Goal: Task Accomplishment & Management: Use online tool/utility

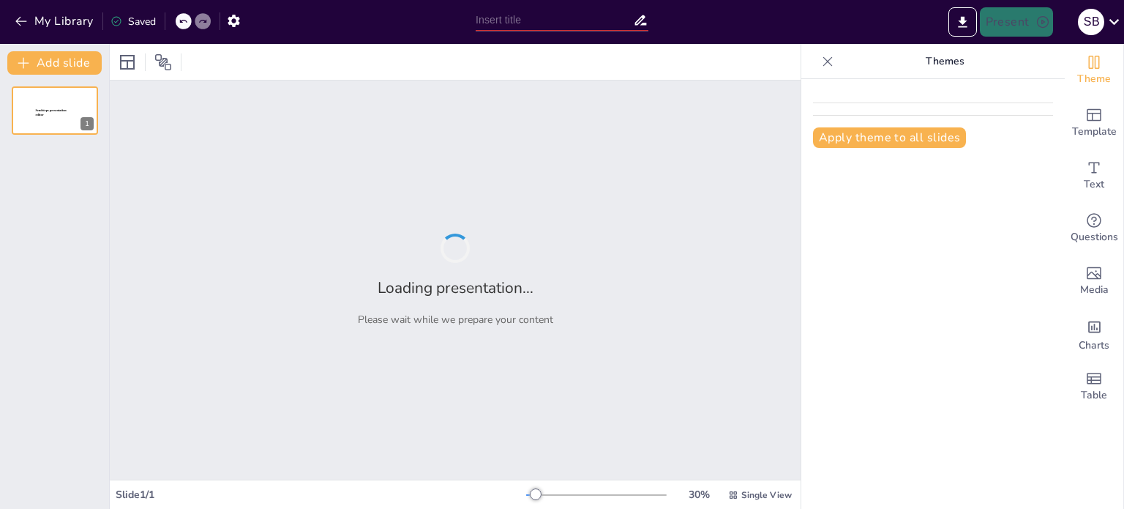
type input "Analyzing Google Wave: Insights from a Failed Mobile Application"
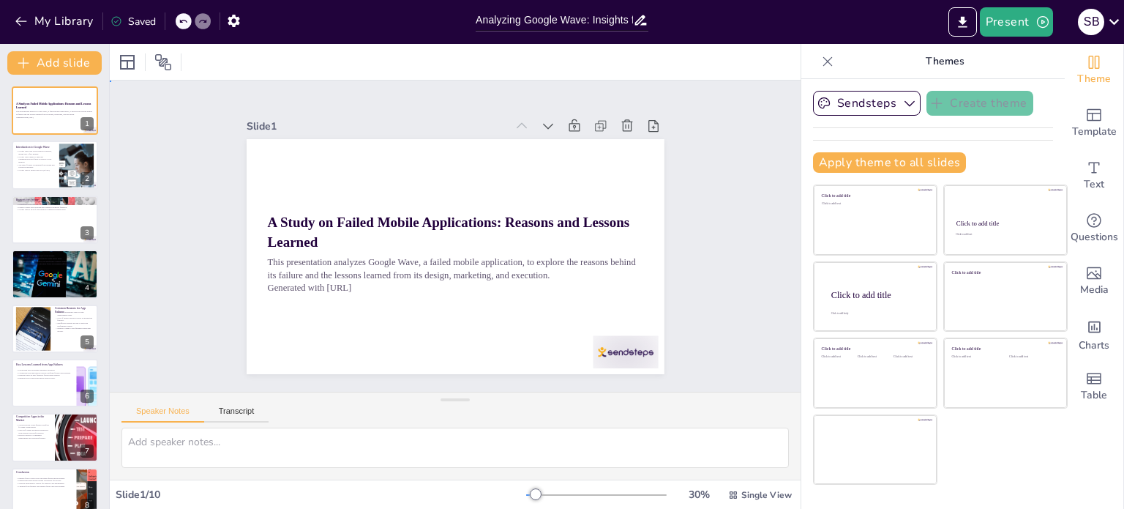
click at [711, 179] on div "Slide 1 A Study on Failed Mobile Applications: Reasons and Lessons Learned This…" at bounding box center [455, 236] width 691 height 311
click at [41, 284] on div at bounding box center [55, 274] width 88 height 66
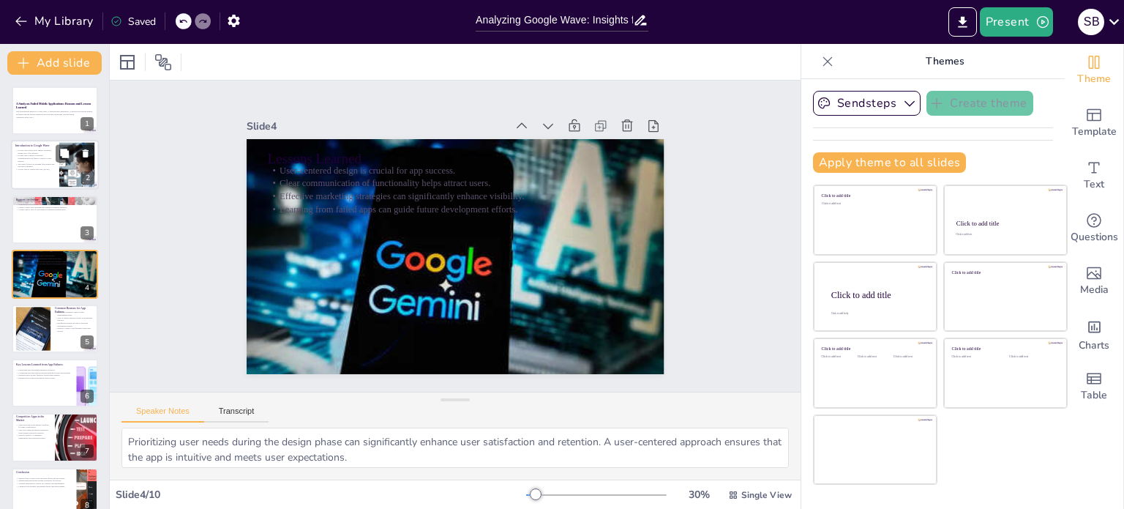
click at [39, 184] on div at bounding box center [55, 166] width 88 height 50
type textarea "Google Wave's brief presence in the market highlights the critical importance o…"
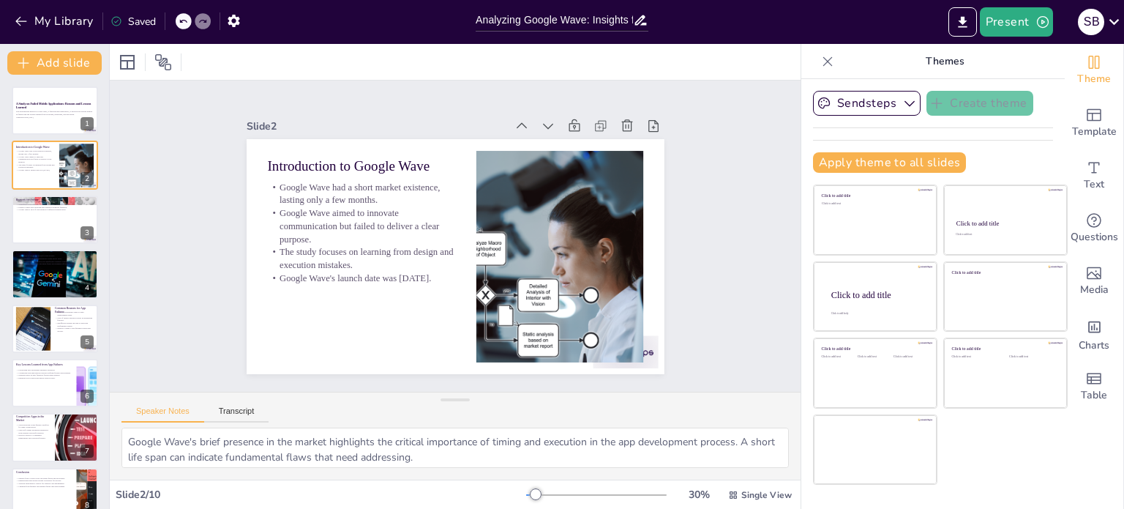
click at [258, 113] on div "Slide 2" at bounding box center [388, 117] width 260 height 41
click at [67, 113] on p "This presentation analyzes Google Wave, a failed mobile application, to explore…" at bounding box center [54, 113] width 79 height 5
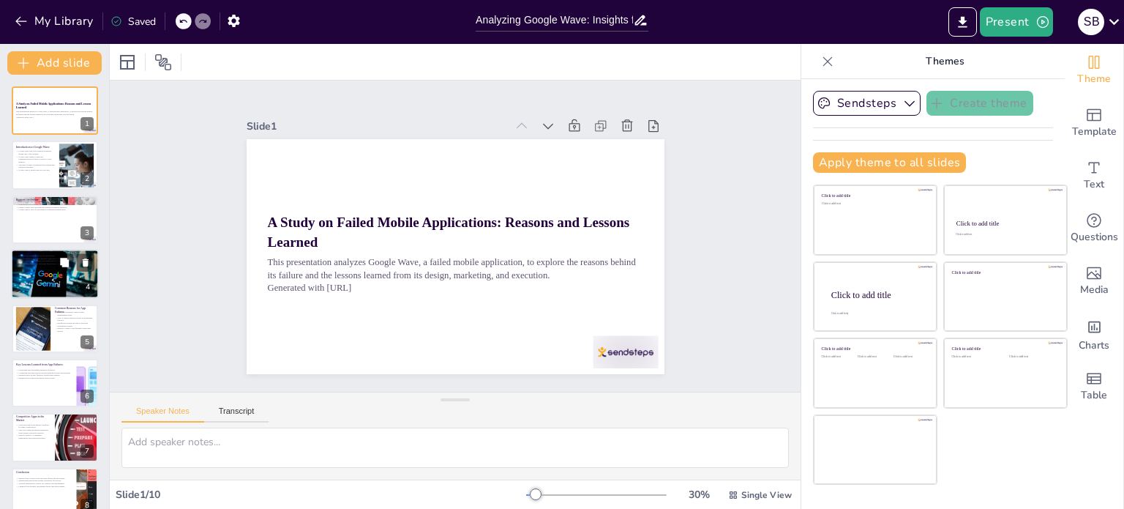
click at [60, 293] on div at bounding box center [55, 274] width 88 height 66
type textarea "Prioritizing user needs during the design phase can significantly enhance user …"
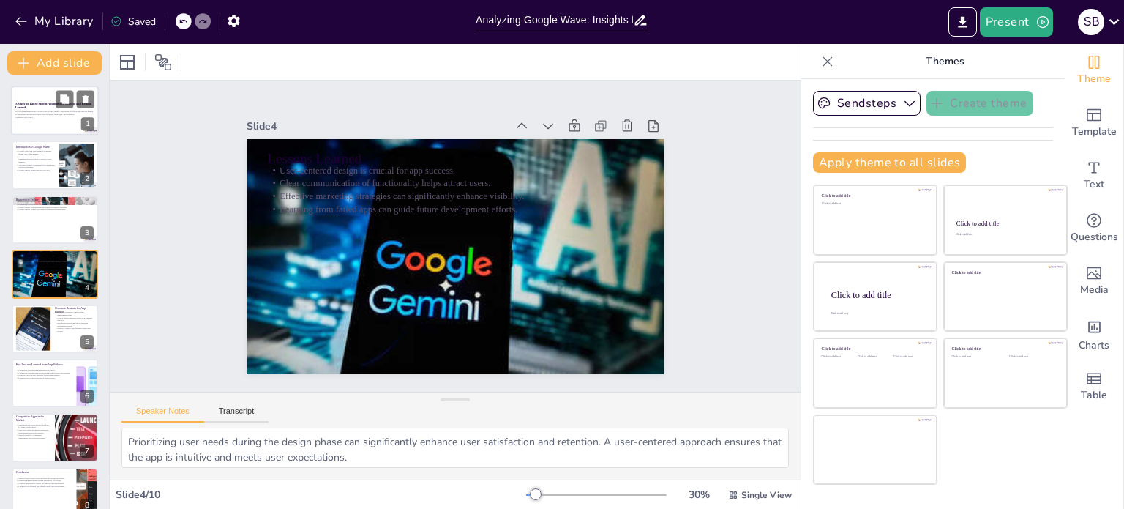
click at [34, 108] on p "A Study on Failed Mobile Applications: Reasons and Lessons Learned" at bounding box center [54, 106] width 79 height 8
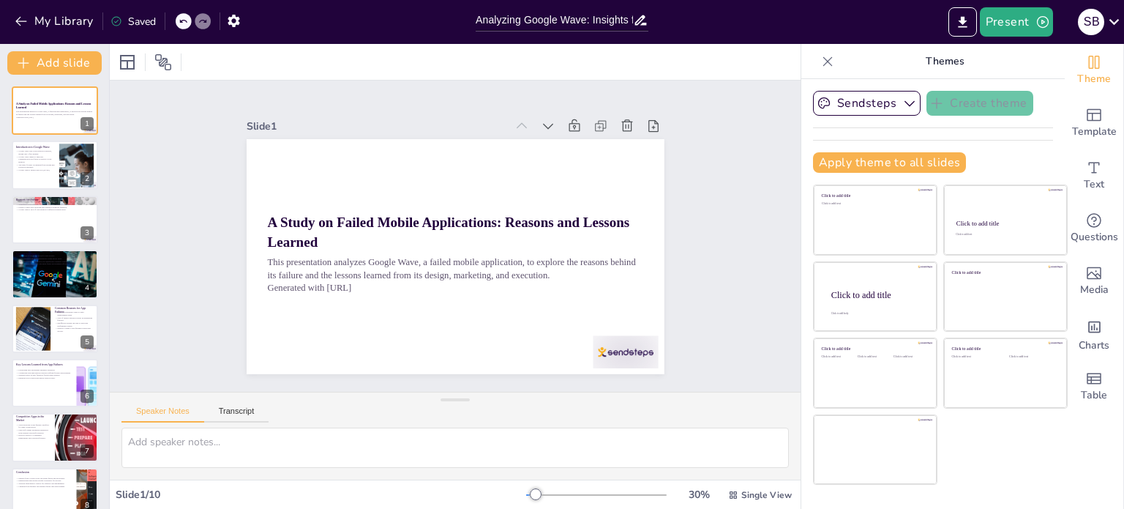
click at [976, 153] on div "Apply theme to all slides" at bounding box center [933, 162] width 240 height 20
click at [862, 105] on button "Sendsteps" at bounding box center [867, 103] width 108 height 25
click at [861, 152] on span "Sendsteps" at bounding box center [878, 153] width 66 height 14
click at [1027, 463] on div "Click to add title Click to add text Click to add title Click to add text Click…" at bounding box center [940, 334] width 255 height 300
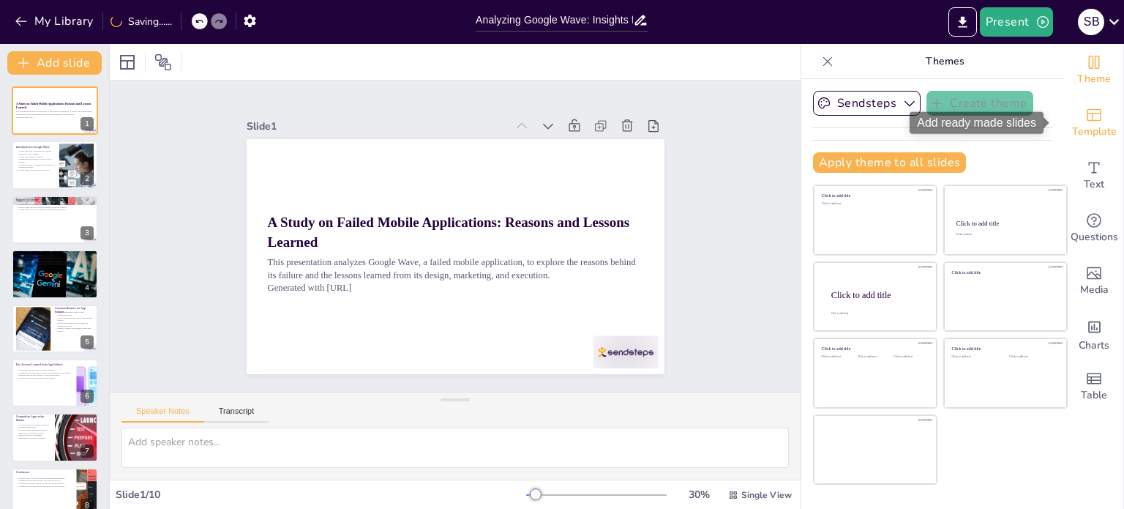
click at [1096, 116] on div "Template" at bounding box center [1094, 123] width 59 height 53
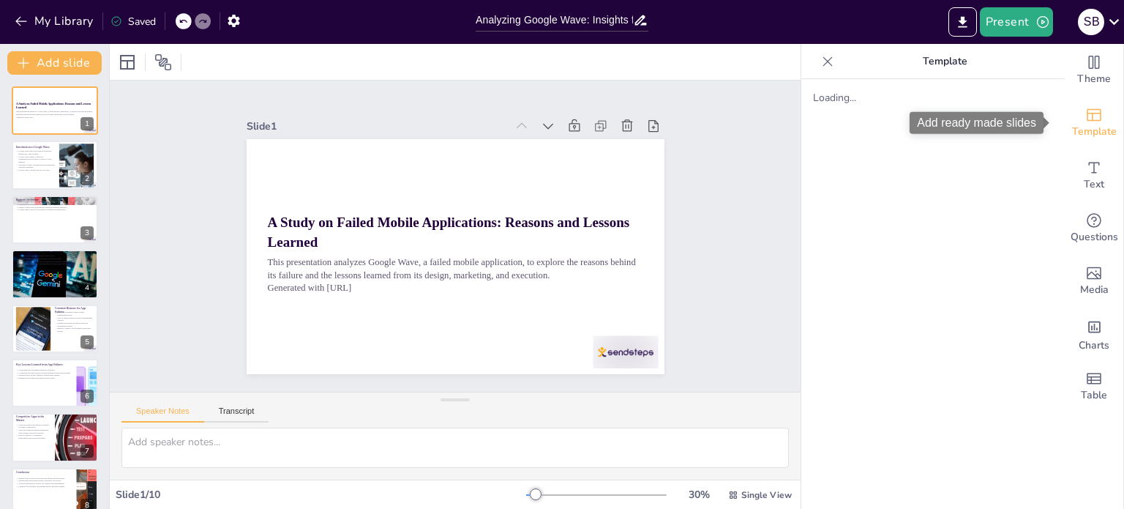
click at [1093, 125] on span "Template" at bounding box center [1094, 132] width 45 height 16
click at [14, 161] on div at bounding box center [55, 166] width 88 height 50
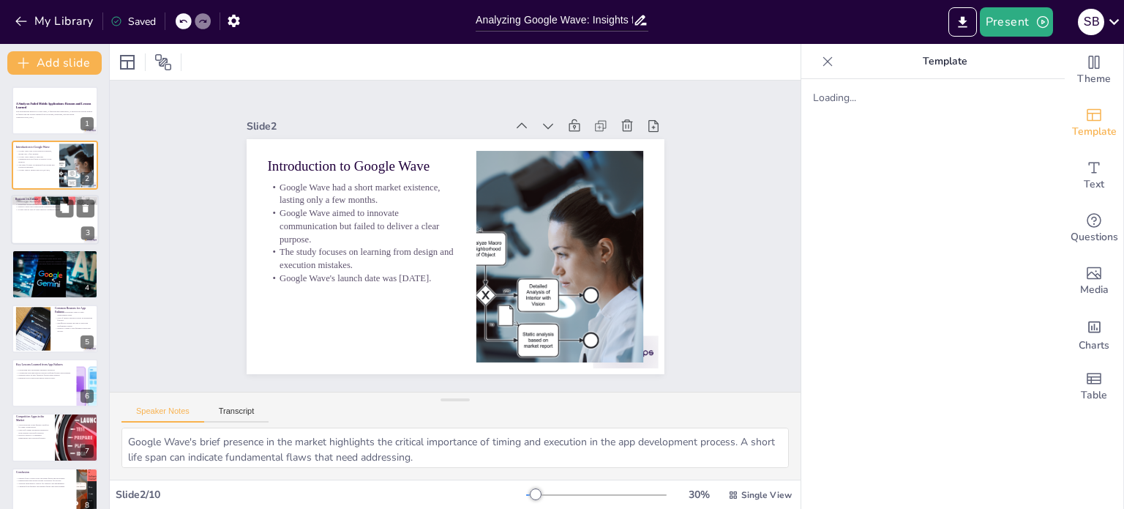
click at [33, 227] on div at bounding box center [55, 220] width 88 height 50
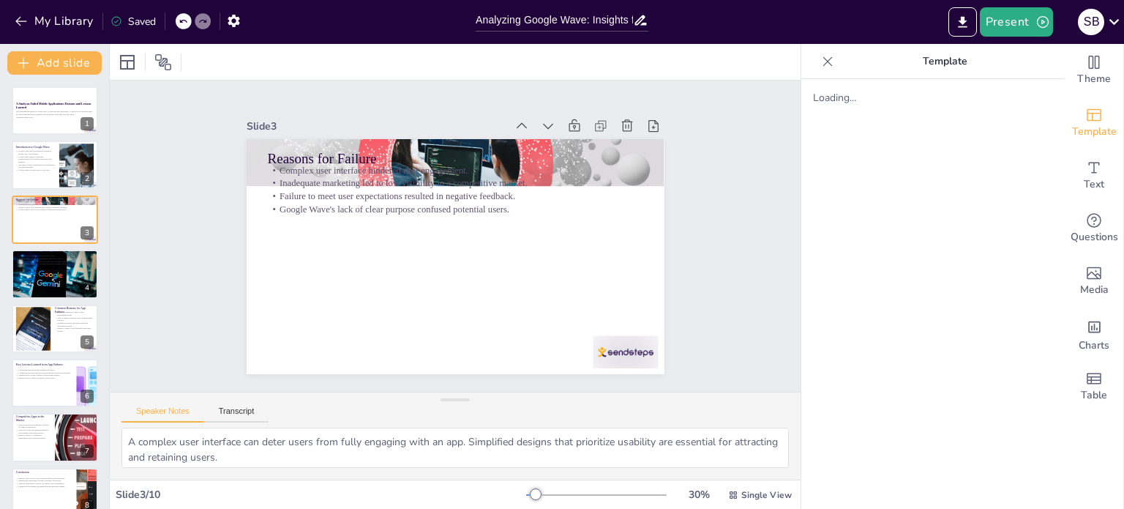
click at [59, 299] on div "A Study on Failed Mobile Applications: Reasons and Lessons Learned This present…" at bounding box center [54, 355] width 109 height 539
click at [50, 285] on div at bounding box center [55, 274] width 88 height 66
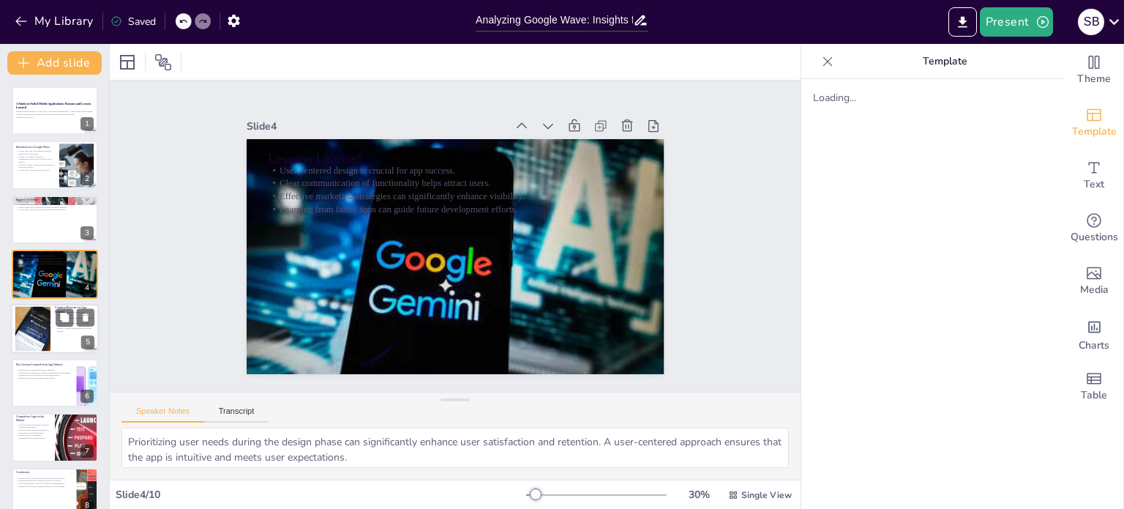
click at [62, 327] on p "Failure to adapt to user feedback stunts app growth." at bounding box center [75, 328] width 40 height 5
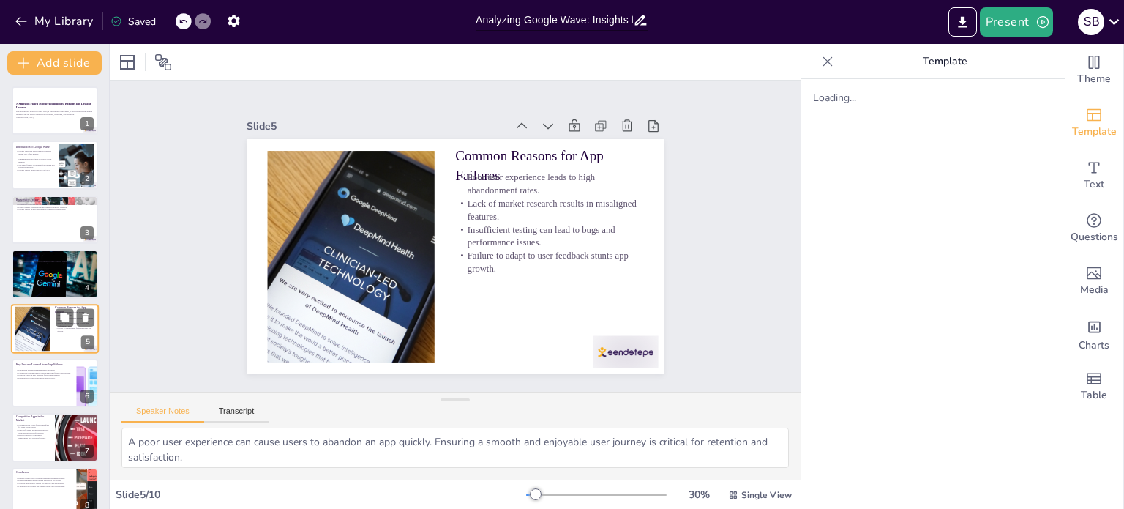
scroll to position [37, 0]
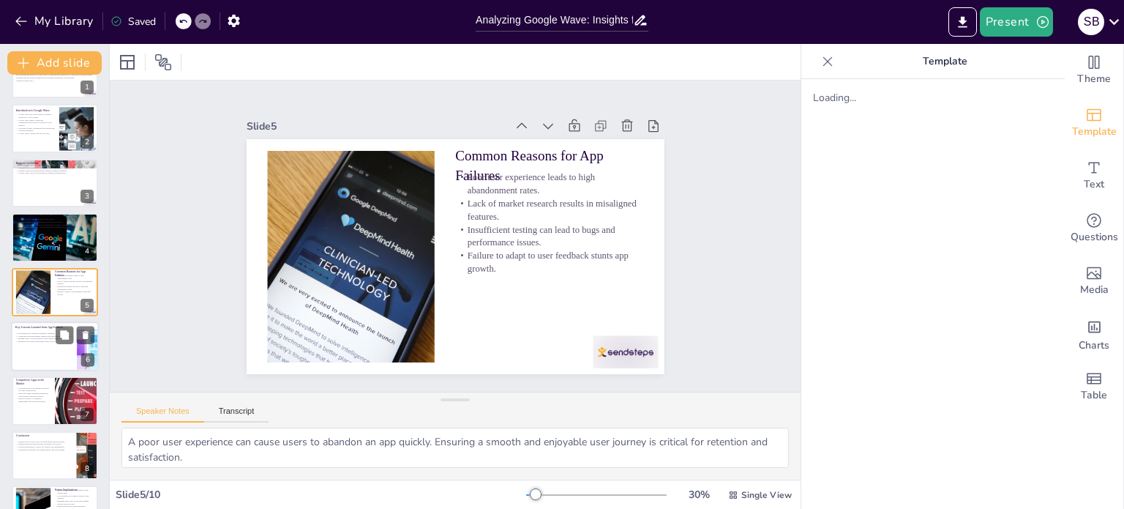
click at [41, 359] on div at bounding box center [55, 346] width 88 height 50
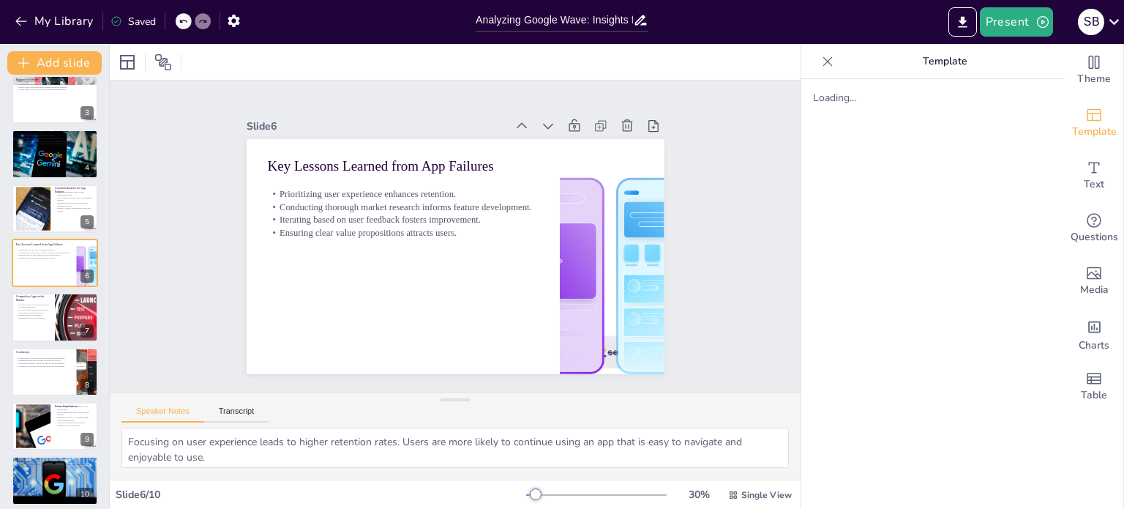
scroll to position [128, 0]
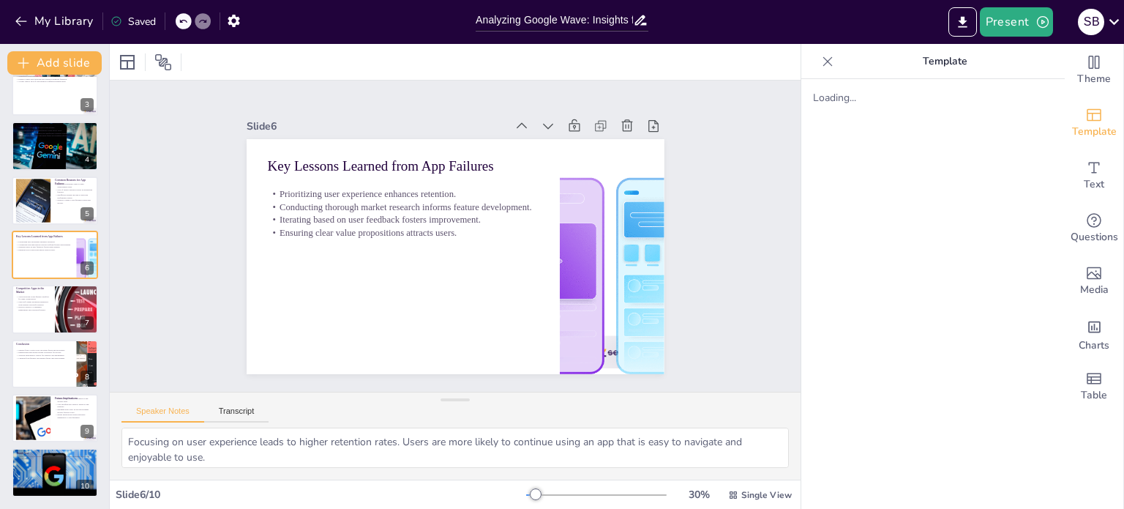
click at [37, 315] on div at bounding box center [55, 309] width 86 height 48
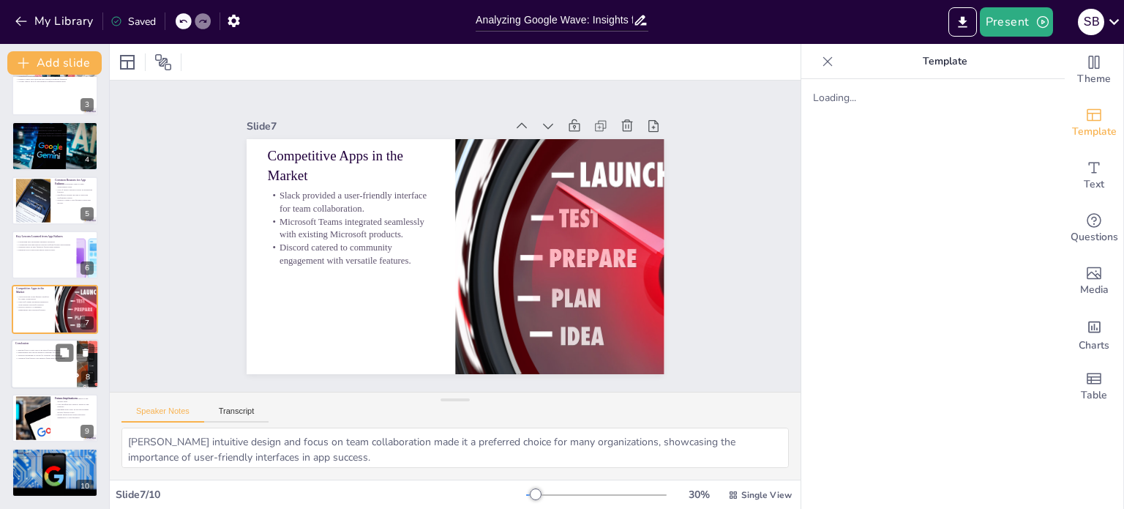
click at [26, 372] on div at bounding box center [55, 364] width 88 height 50
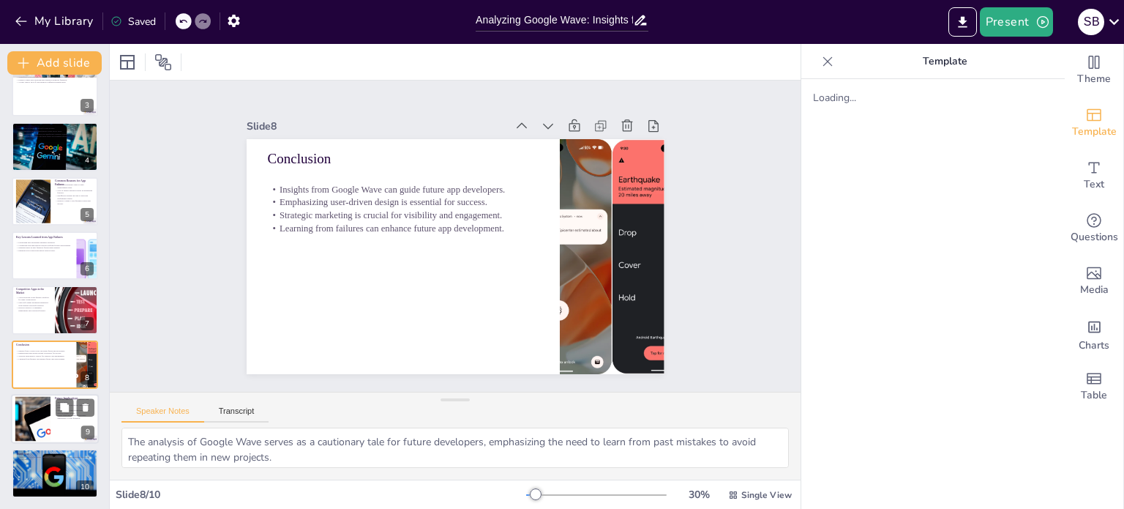
click at [44, 408] on div at bounding box center [32, 419] width 85 height 45
type textarea "By analyzing past failures, developers can identify common pitfalls and avoid t…"
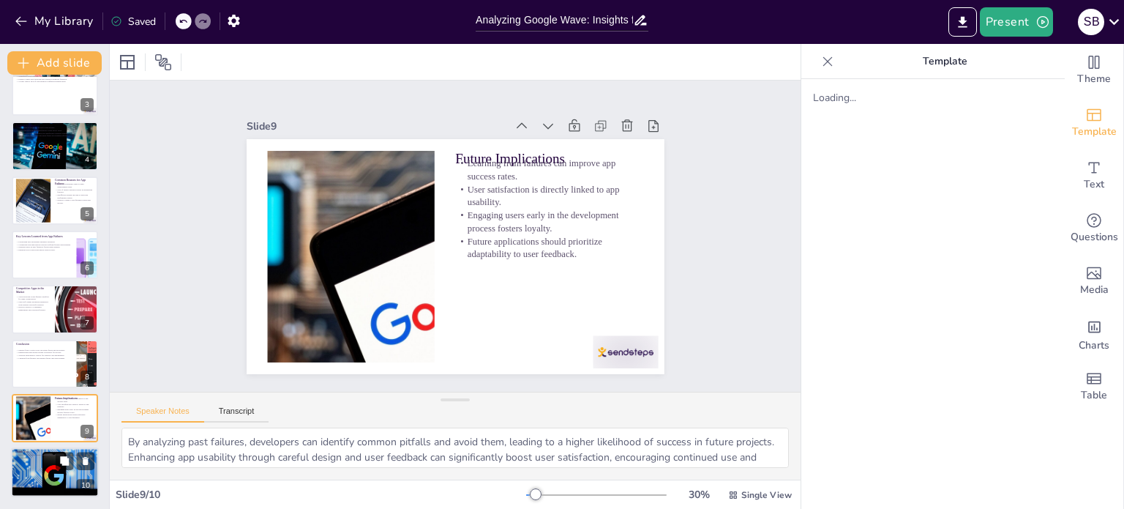
click at [45, 471] on div at bounding box center [55, 473] width 88 height 50
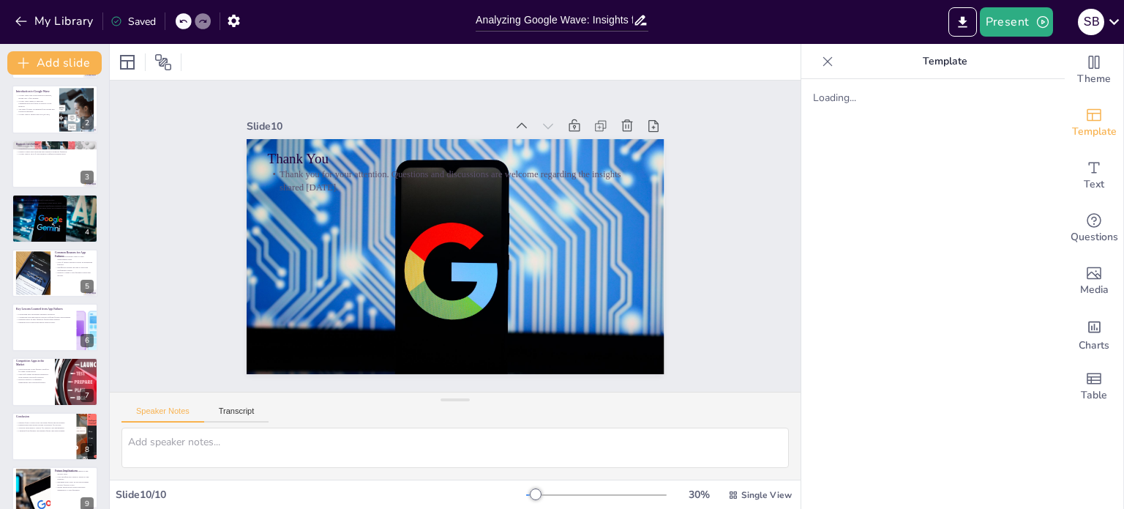
scroll to position [0, 0]
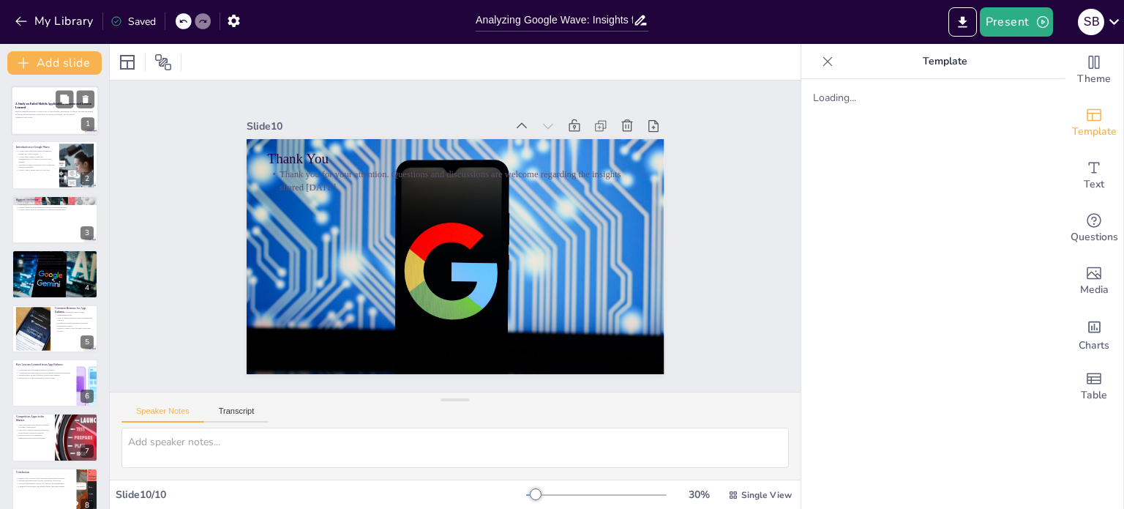
click at [35, 119] on div "This presentation analyzes Google Wave, a failed mobile application, to explore…" at bounding box center [54, 114] width 79 height 10
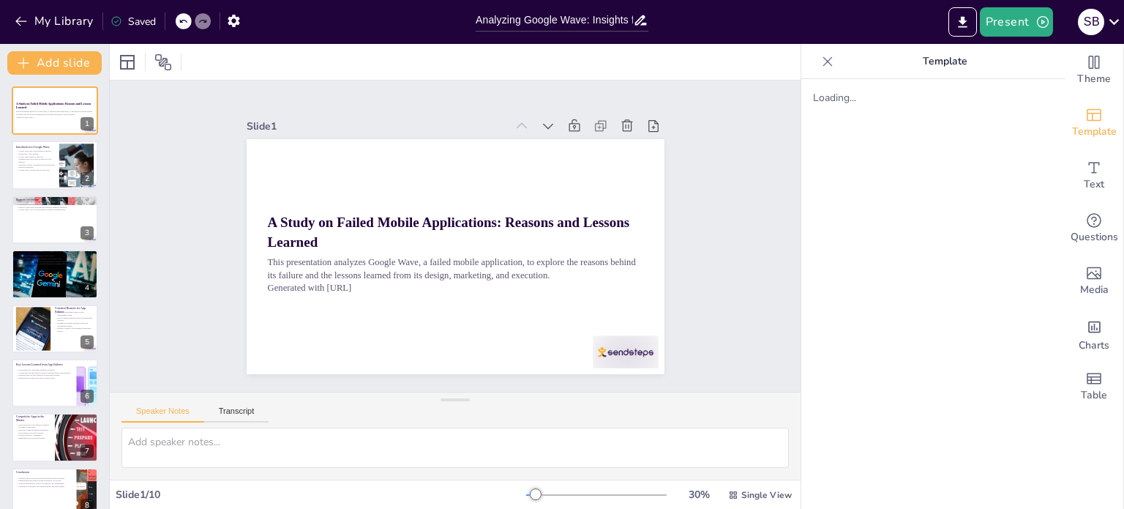
click at [1093, 119] on div "Template" at bounding box center [1094, 123] width 59 height 53
click at [1084, 178] on span "Text" at bounding box center [1094, 184] width 20 height 16
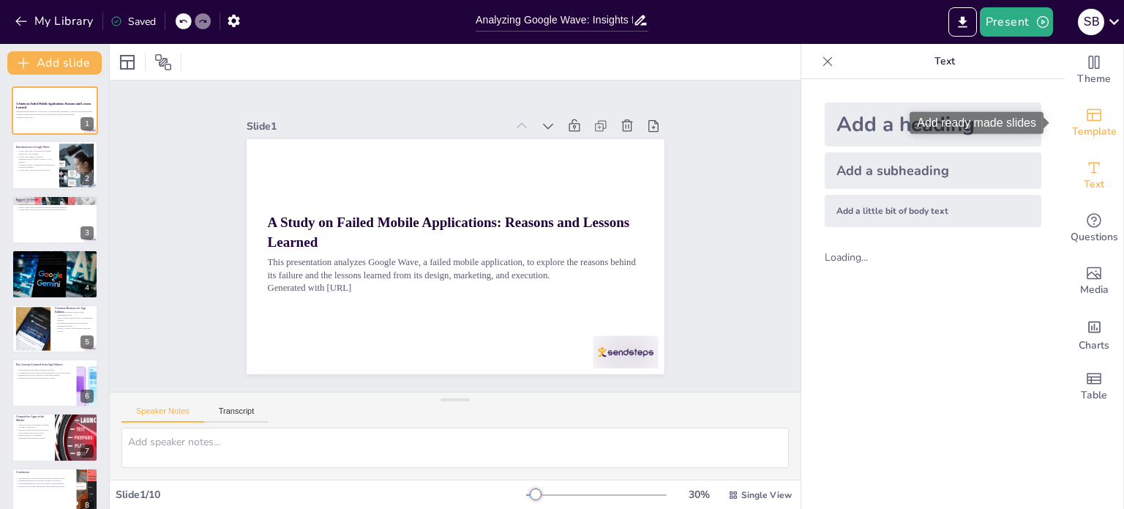
click at [1103, 120] on div "Template" at bounding box center [1094, 123] width 59 height 53
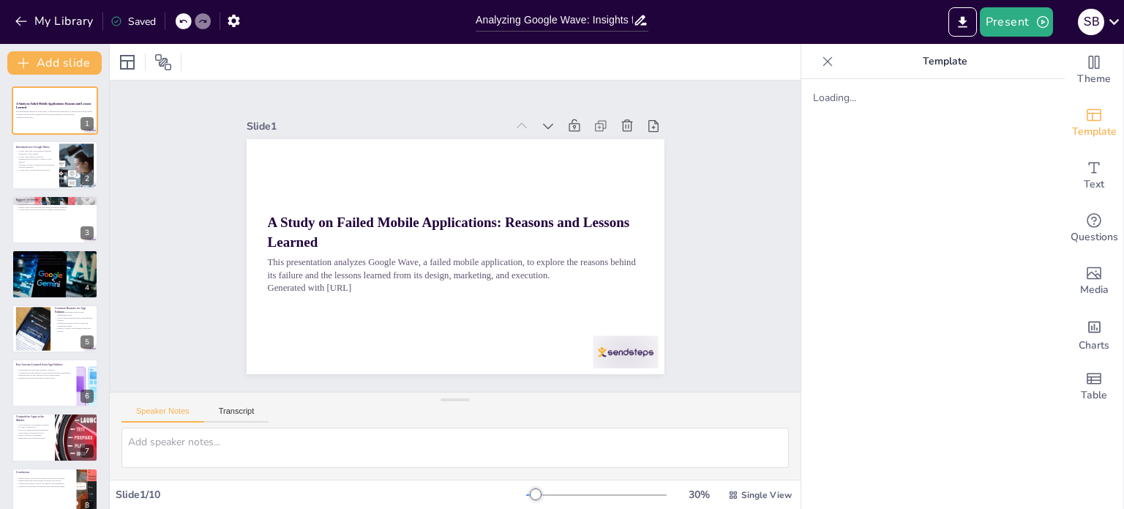
click at [901, 180] on div "Loading..." at bounding box center [932, 294] width 263 height 430
click at [1104, 64] on div "Theme" at bounding box center [1094, 70] width 59 height 53
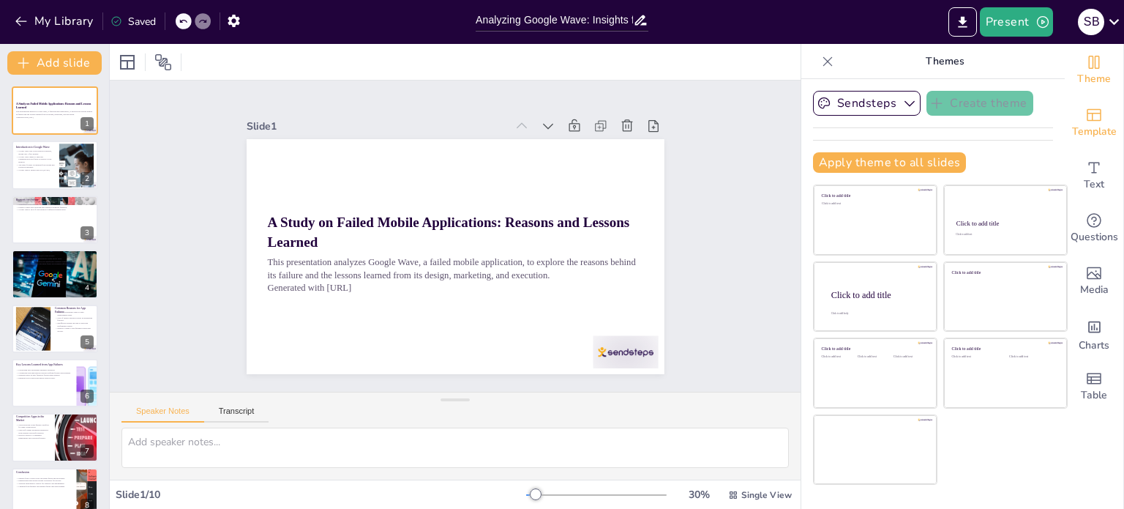
click at [1095, 119] on div "Template" at bounding box center [1094, 123] width 59 height 53
